Goal: Complete application form: Complete application form

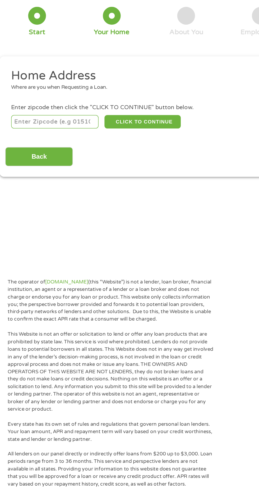
scroll to position [2, 0]
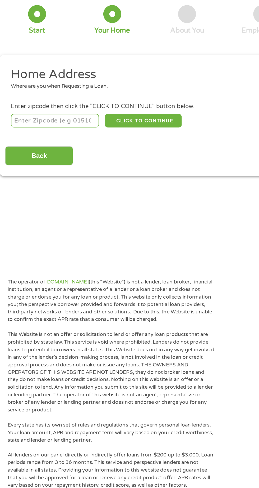
click at [58, 116] on input "number" at bounding box center [41, 114] width 59 height 9
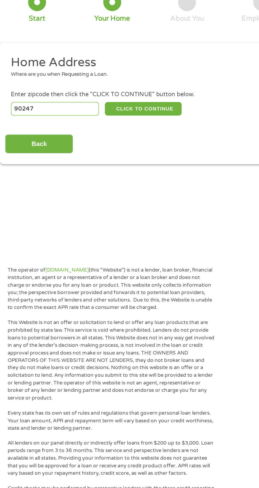
type input "90247"
click at [114, 114] on button "CLICK TO CONTINUE" at bounding box center [100, 114] width 51 height 9
type input "90247"
type input "Gardena"
select select "California"
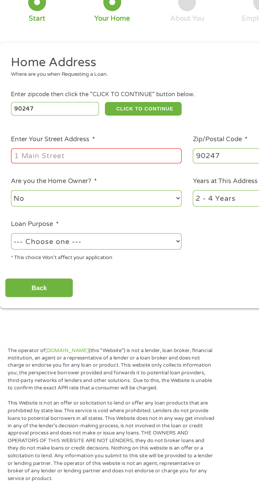
click at [119, 149] on input "Enter Your Street Address *" at bounding box center [69, 146] width 114 height 10
type input "712w. CORREGIDOR ST. Compton Ca."
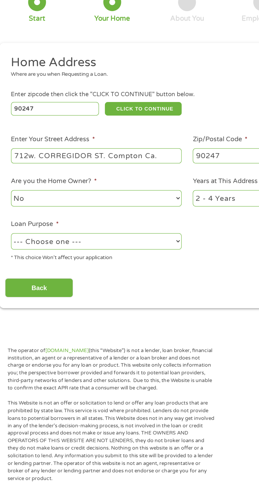
click at [115, 208] on select "--- Choose one --- Pay Bills Debt Consolidation Home Improvement Major Purchase…" at bounding box center [69, 202] width 114 height 11
select select "other"
click at [160, 176] on select "1 Year or less 1 - 2 Years 2 - 4 Years Over 4 Years" at bounding box center [190, 174] width 114 height 11
select select "24months"
click at [115, 171] on select "No Yes" at bounding box center [69, 174] width 114 height 11
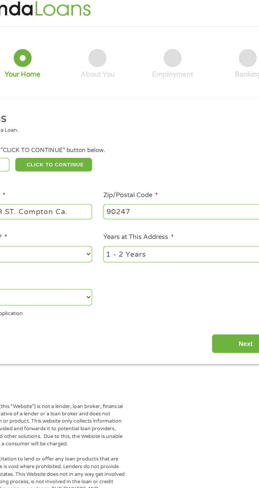
click at [226, 236] on input "Next" at bounding box center [228, 233] width 45 height 13
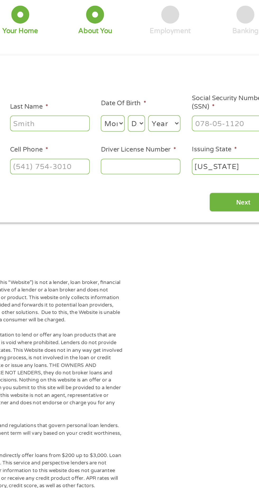
click at [111, 118] on input "Last Name *" at bounding box center [99, 116] width 53 height 10
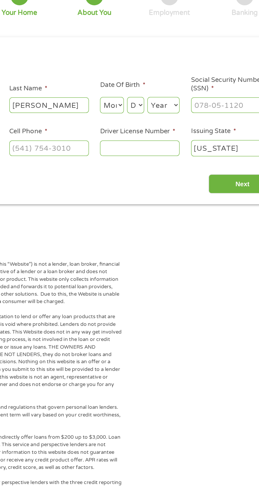
type input "Daniel"
click at [107, 144] on input "Cell Phone *" at bounding box center [99, 145] width 53 height 10
type input "(424) 232-6147"
click at [170, 142] on input "Driver License Number *" at bounding box center [159, 145] width 53 height 10
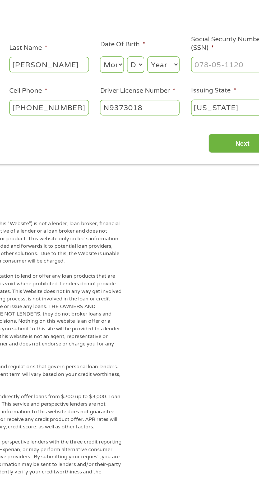
type input "N9373018"
click at [227, 106] on label "Social Security Number (SSN) *" at bounding box center [220, 102] width 53 height 11
click at [227, 111] on input "Social Security Number (SSN) *" at bounding box center [220, 116] width 53 height 10
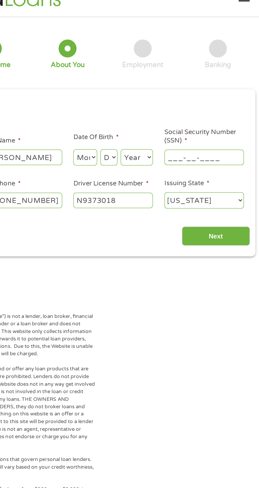
scroll to position [0, 0]
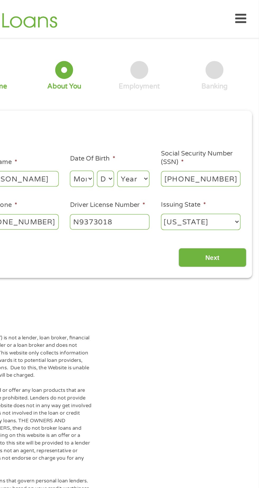
type input "545-17-6152"
click at [145, 123] on select "Month 1 2 3 4 5 6 7 8 9 10 11 12" at bounding box center [141, 118] width 16 height 11
select select "5"
click at [167, 116] on select "Year 2007 2006 2005 2004 2003 2002 2001 2000 1999 1998 1997 1996 1995 1994 1993…" at bounding box center [175, 118] width 21 height 11
click at [158, 121] on select "Day 1 2 3 4 5 6 7 8 9 10 11 12 13 14 15 16 17 18 19 20 21 22 23 24 25 26 27 28 …" at bounding box center [156, 118] width 11 height 11
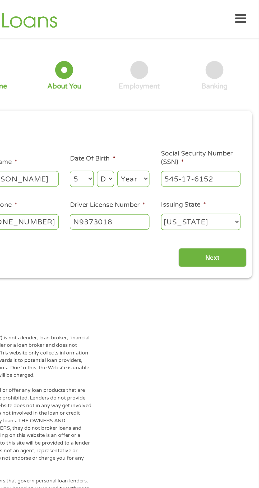
select select "20"
click at [185, 119] on select "Year 2007 2006 2005 2004 2003 2002 2001 2000 1999 1998 1997 1996 1995 1994 1993…" at bounding box center [175, 118] width 21 height 11
select select "1961"
click at [238, 148] on select "Alabama Alaska Arizona Arkansas California Colorado Connecticut Delaware Distri…" at bounding box center [220, 147] width 53 height 11
click at [231, 170] on input "Next" at bounding box center [228, 171] width 45 height 13
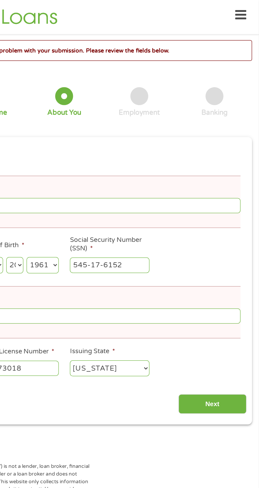
click at [235, 181] on ul "About You This field is hidden when viewing the form Title * --- Choose one ---…" at bounding box center [129, 177] width 242 height 156
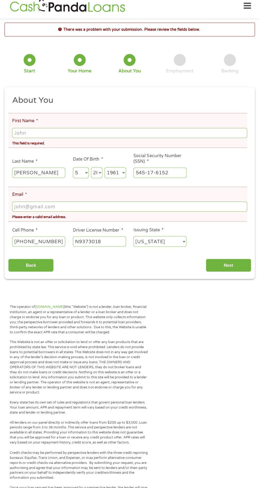
scroll to position [7, 0]
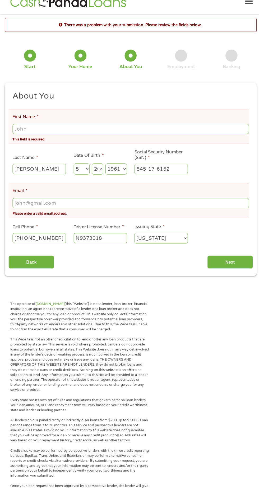
click at [191, 129] on input "First Name *" at bounding box center [129, 132] width 235 height 10
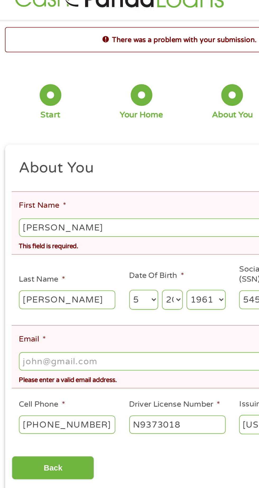
type input "Daniel Edward Petersen"
click at [108, 205] on input "Email *" at bounding box center [129, 205] width 235 height 10
type input "petersendaniel121@gmail.com"
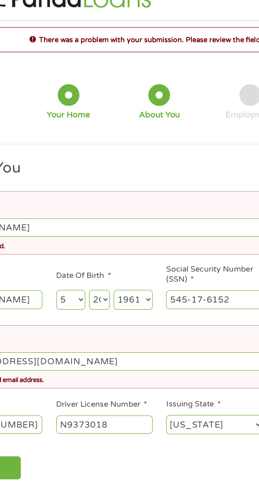
scroll to position [0, 0]
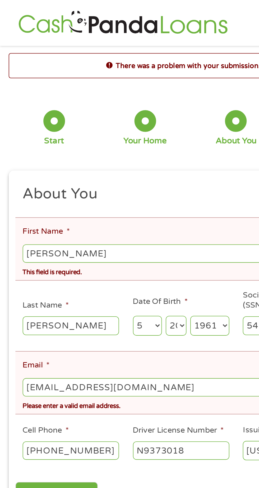
click at [55, 149] on div "This field is required." at bounding box center [129, 148] width 235 height 7
click at [59, 165] on li "Last Name * Daniel" at bounding box center [38, 174] width 61 height 20
click at [53, 177] on input "Daniel" at bounding box center [38, 178] width 53 height 10
type input "D"
type input "Petersen"
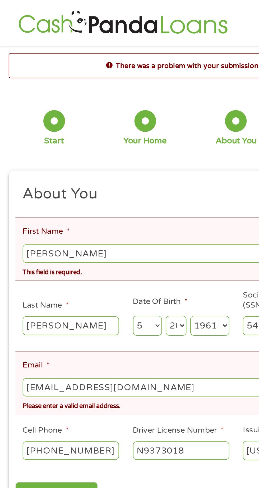
click at [89, 135] on input "Daniel Edward Petersen" at bounding box center [129, 139] width 235 height 10
click at [84, 140] on input "Daniel Ed" at bounding box center [129, 139] width 235 height 10
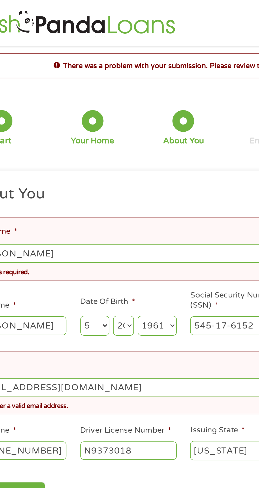
type input "Daniel Edward"
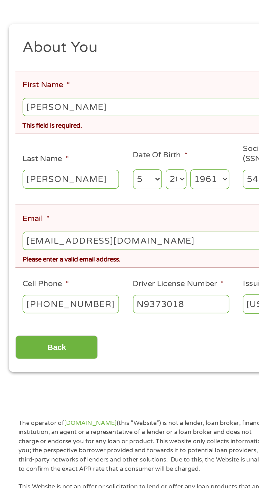
click at [52, 267] on input "Back" at bounding box center [30, 270] width 45 height 13
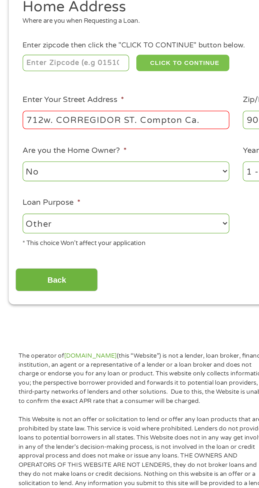
click at [118, 113] on button "CLICK TO CONTINUE" at bounding box center [100, 114] width 51 height 9
click at [44, 115] on input "number" at bounding box center [41, 114] width 59 height 9
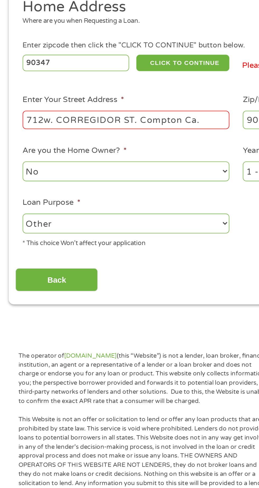
type input "90347"
click at [102, 114] on button "CLICK TO CONTINUE" at bounding box center [100, 114] width 51 height 9
click at [107, 115] on button "CLICK TO CONTINUE" at bounding box center [100, 114] width 51 height 9
click at [106, 113] on button "CLICK TO CONTINUE" at bounding box center [100, 114] width 51 height 9
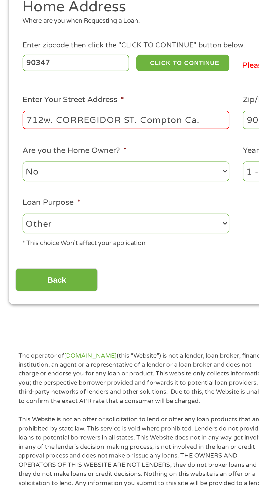
click at [110, 103] on div "Enter zipcode then click the "CLICK TO CONTINUE" button below." at bounding box center [129, 105] width 235 height 6
click at [106, 114] on button "CLICK TO CONTINUE" at bounding box center [100, 114] width 51 height 9
click at [109, 113] on button "CLICK TO CONTINUE" at bounding box center [100, 114] width 51 height 9
click at [104, 114] on button "CLICK TO CONTINUE" at bounding box center [100, 114] width 51 height 9
click at [105, 118] on button "CLICK TO CONTINUE" at bounding box center [100, 114] width 51 height 9
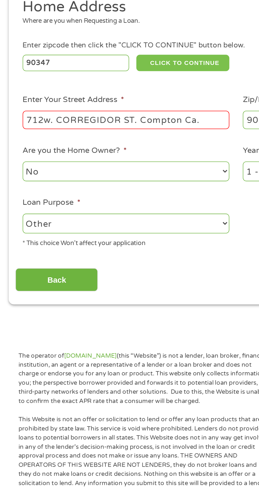
click at [105, 118] on button "CLICK TO CONTINUE" at bounding box center [100, 114] width 51 height 9
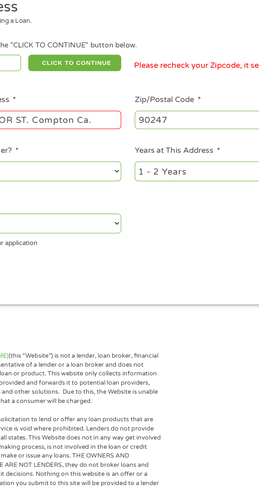
click at [178, 175] on select "1 Year or less 1 - 2 Years 2 - 4 Years Over 4 Years" at bounding box center [190, 174] width 114 height 11
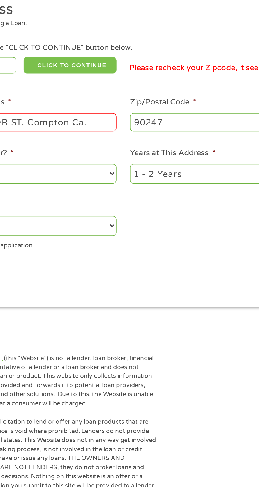
click at [117, 115] on button "CLICK TO CONTINUE" at bounding box center [100, 114] width 51 height 9
click at [112, 116] on button "CLICK TO CONTINUE" at bounding box center [100, 114] width 51 height 9
click at [114, 114] on button "CLICK TO CONTINUE" at bounding box center [100, 114] width 51 height 9
click at [111, 116] on button "CLICK TO CONTINUE" at bounding box center [100, 114] width 51 height 9
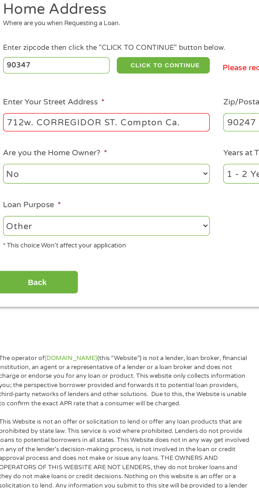
click at [99, 205] on select "--- Choose one --- Pay Bills Debt Consolidation Home Improvement Major Purchase…" at bounding box center [69, 202] width 114 height 11
select select "shorttermcash"
click at [108, 114] on button "CLICK TO CONTINUE" at bounding box center [100, 114] width 51 height 9
click at [104, 114] on button "CLICK TO CONTINUE" at bounding box center [100, 114] width 51 height 9
click at [110, 116] on button "CLICK TO CONTINUE" at bounding box center [100, 114] width 51 height 9
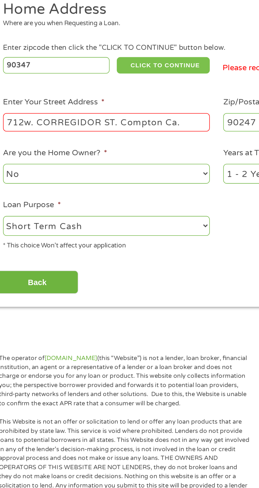
click at [107, 113] on button "CLICK TO CONTINUE" at bounding box center [100, 114] width 51 height 9
click at [109, 116] on button "CLICK TO CONTINUE" at bounding box center [100, 114] width 51 height 9
click at [63, 115] on input "90347" at bounding box center [41, 114] width 59 height 9
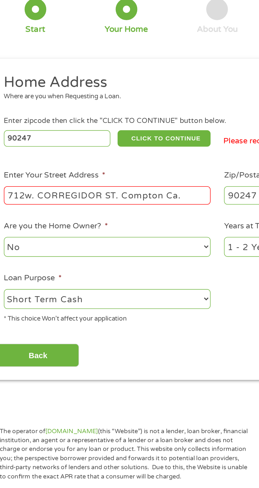
scroll to position [2, 0]
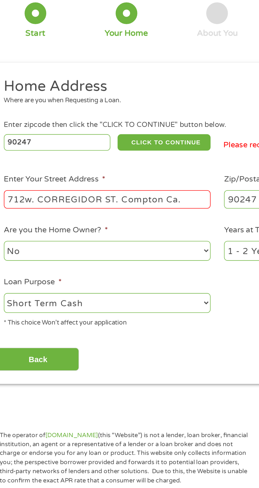
type input "90247"
click at [112, 116] on button "CLICK TO CONTINUE" at bounding box center [100, 114] width 51 height 9
click at [114, 115] on button "CLICK TO CONTINUE" at bounding box center [100, 114] width 51 height 9
click at [116, 116] on button "CLICK TO CONTINUE" at bounding box center [100, 114] width 51 height 9
click at [117, 116] on button "CLICK TO CONTINUE" at bounding box center [100, 114] width 51 height 9
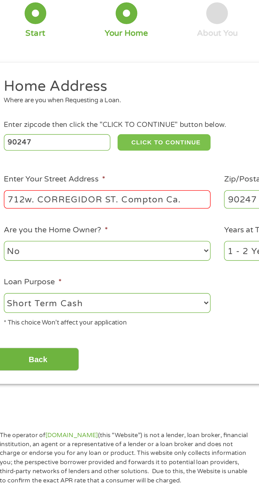
click at [114, 116] on button "CLICK TO CONTINUE" at bounding box center [100, 114] width 51 height 9
click at [103, 119] on button "CLICK TO CONTINUE" at bounding box center [100, 114] width 51 height 9
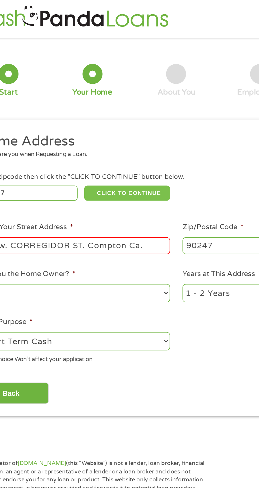
scroll to position [0, 0]
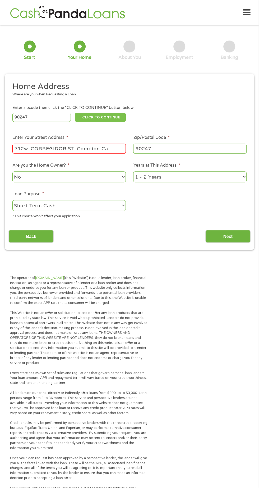
click at [124, 120] on button "CLICK TO CONTINUE" at bounding box center [100, 117] width 51 height 9
click at [134, 119] on div "90247 CLICK TO CONTINUE Please recheck your Zipcode, it seems to be incorrect" at bounding box center [129, 117] width 235 height 11
click at [240, 241] on input "Next" at bounding box center [228, 236] width 45 height 13
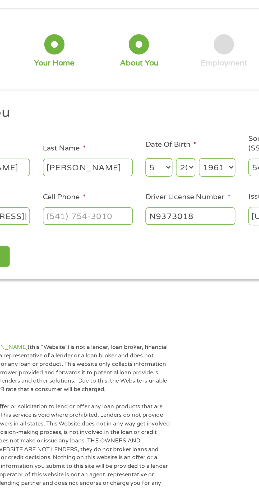
scroll to position [4, 0]
click at [121, 146] on input "Cell Phone *" at bounding box center [99, 143] width 53 height 10
type input "(424) 232-6147"
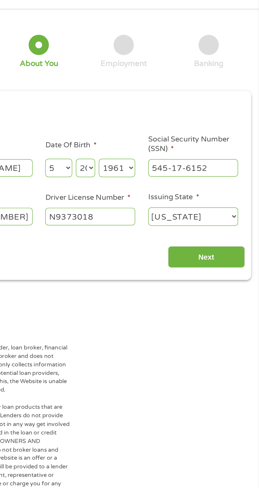
click at [249, 161] on input "Next" at bounding box center [228, 166] width 45 height 13
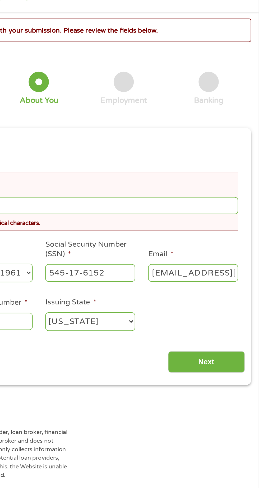
scroll to position [0, 0]
click at [237, 244] on section "There was a problem with your submission. Please review the fields below. 1 Sta…" at bounding box center [129, 140] width 259 height 227
click at [240, 232] on input "Next" at bounding box center [228, 228] width 45 height 13
click at [231, 228] on input "Next" at bounding box center [228, 228] width 45 height 13
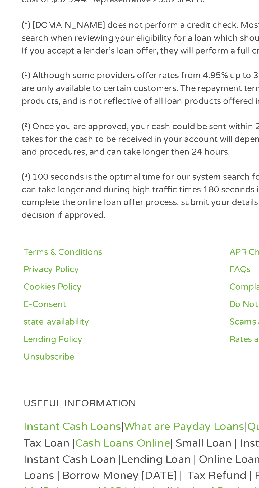
scroll to position [284, 0]
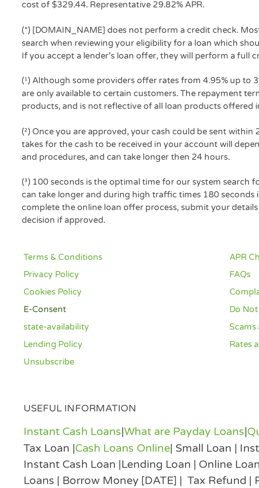
click at [26, 399] on link "E-Consent" at bounding box center [48, 398] width 75 height 5
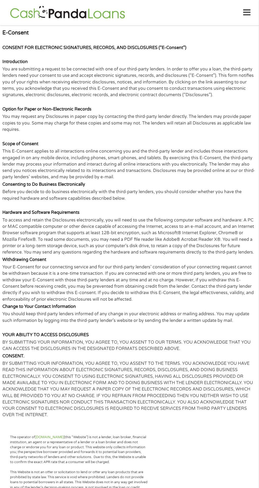
click at [38, 52] on div "E-Consent CONSENT FOR ELECTRONIC SIGNATURES, RECORDS, AND DISCLOSURES (“E-Conse…" at bounding box center [129, 223] width 255 height 389
click at [25, 36] on strong "E-Consent" at bounding box center [15, 32] width 26 height 7
click at [28, 29] on div "E-Consent CONSENT FOR ELECTRONIC SIGNATURES, RECORDS, AND DISCLOSURES (“E-Conse…" at bounding box center [129, 223] width 255 height 390
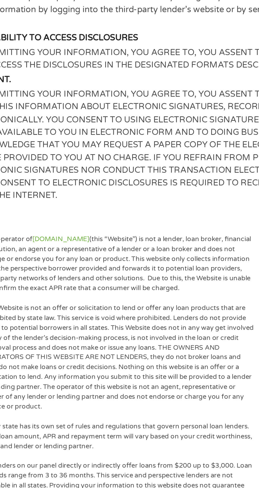
scroll to position [297, 0]
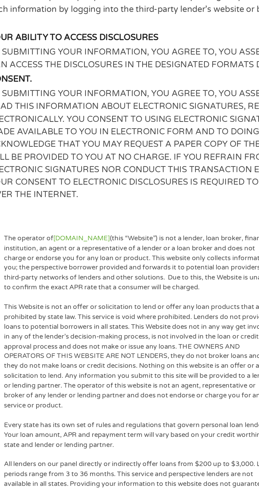
click at [101, 81] on p "BY SUBMITTING YOUR INFORMATION, YOU AGREE TO, YOU ASSENT TO THE TERMS. YOU ACKN…" at bounding box center [129, 92] width 255 height 58
